Goal: Navigation & Orientation: Find specific page/section

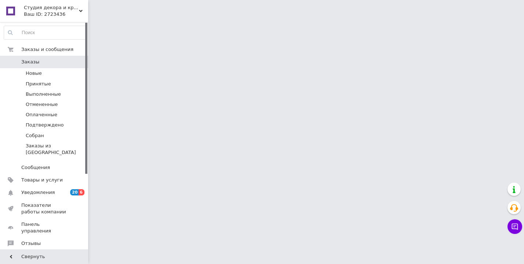
click at [57, 13] on div "Ваш ID: 2723436" at bounding box center [56, 14] width 64 height 7
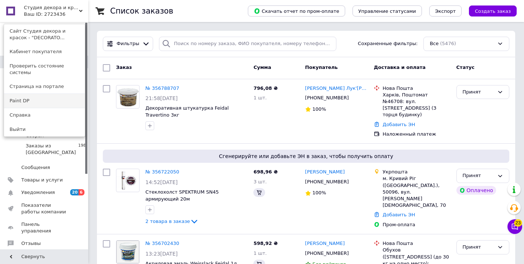
click at [21, 96] on link "Paint DP" at bounding box center [44, 101] width 81 height 14
